Goal: Information Seeking & Learning: Understand process/instructions

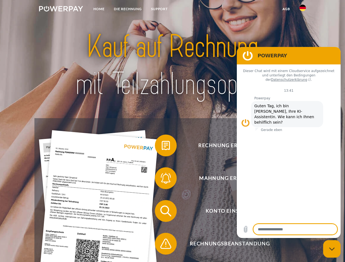
click at [61, 10] on img at bounding box center [61, 8] width 44 height 5
click at [303, 10] on img at bounding box center [303, 8] width 7 height 7
click at [286, 9] on link "agb" at bounding box center [286, 9] width 17 height 10
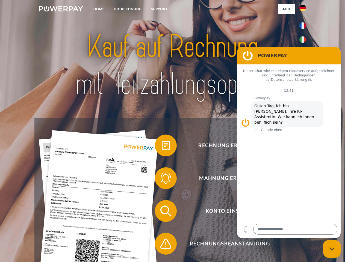
click at [162, 147] on span at bounding box center [157, 145] width 27 height 27
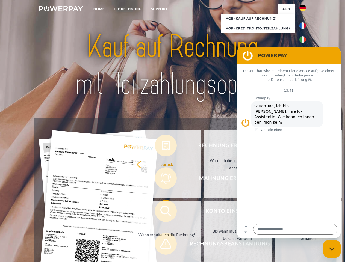
click at [162, 180] on div "zurück Warum habe ich eine Rechnung erhalten? Was habe ich noch offen, ist mein…" at bounding box center [238, 199] width 221 height 141
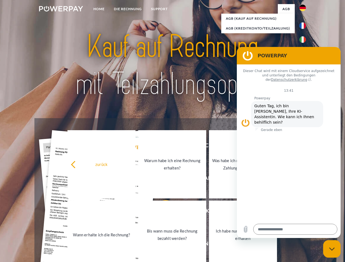
click at [162, 212] on link "Bis wann muss die Rechnung bezahlt werden?" at bounding box center [172, 235] width 68 height 68
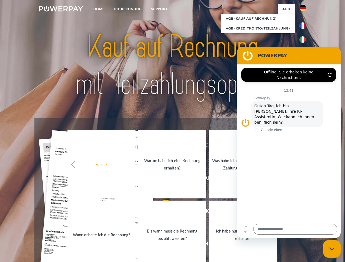
click at [162, 245] on span at bounding box center [157, 243] width 27 height 27
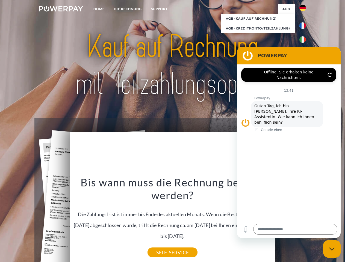
click at [332, 249] on icon "Messaging-Fenster schließen" at bounding box center [332, 250] width 6 height 4
type textarea "*"
